Goal: Task Accomplishment & Management: Manage account settings

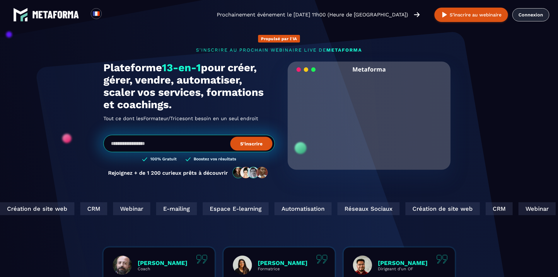
click at [526, 16] on link "Connexion" at bounding box center [531, 14] width 37 height 13
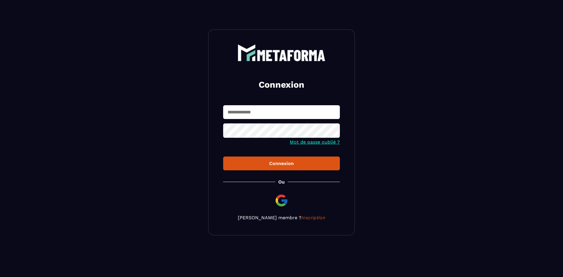
click at [258, 110] on input "text" at bounding box center [281, 112] width 117 height 14
type input "**********"
click at [223, 157] on button "Connexion" at bounding box center [281, 164] width 117 height 14
